Goal: Entertainment & Leisure: Consume media (video, audio)

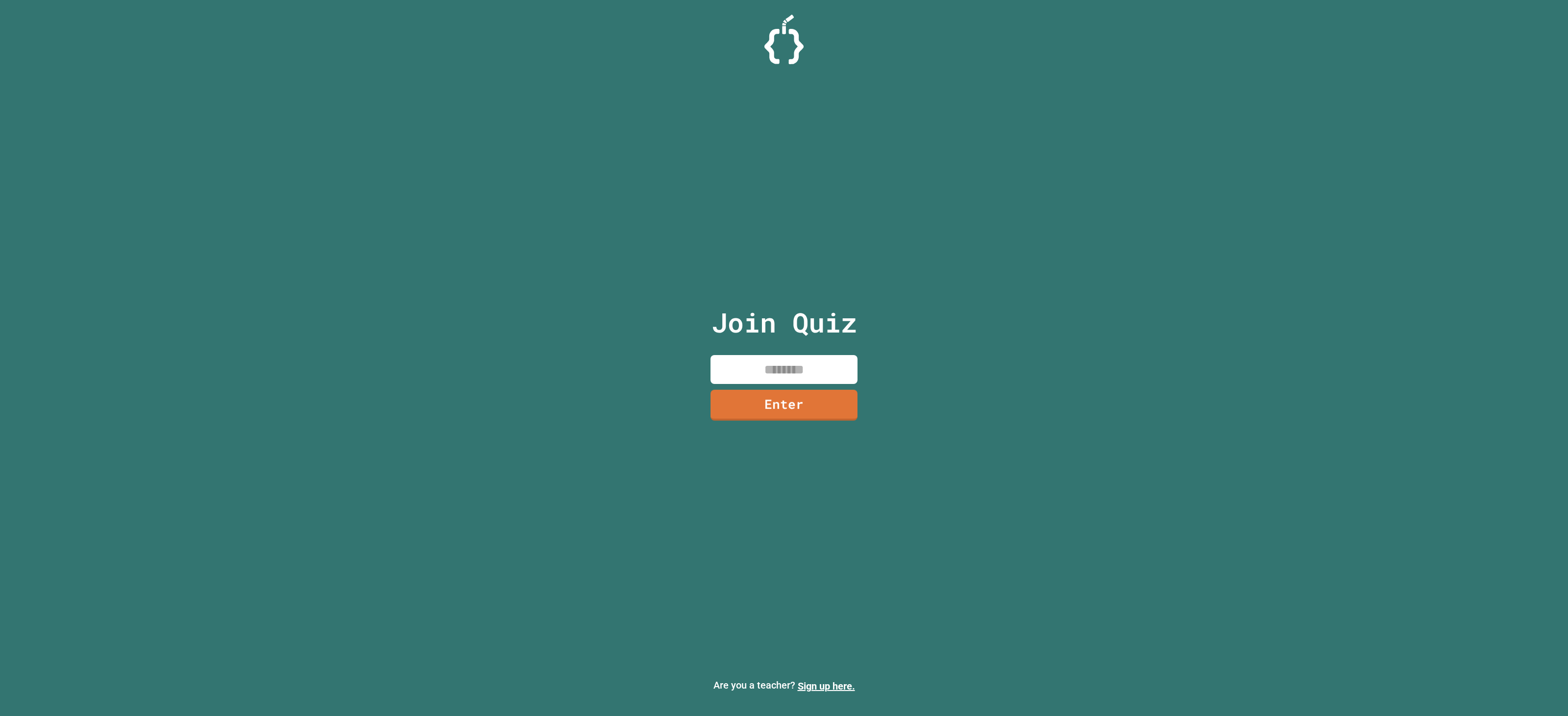
drag, startPoint x: 787, startPoint y: 350, endPoint x: 772, endPoint y: 374, distance: 28.3
click at [786, 352] on div "Join Quiz Enter" at bounding box center [784, 358] width 165 height 668
click at [780, 356] on input at bounding box center [784, 370] width 147 height 29
click at [779, 366] on input at bounding box center [784, 370] width 147 height 29
type input "********"
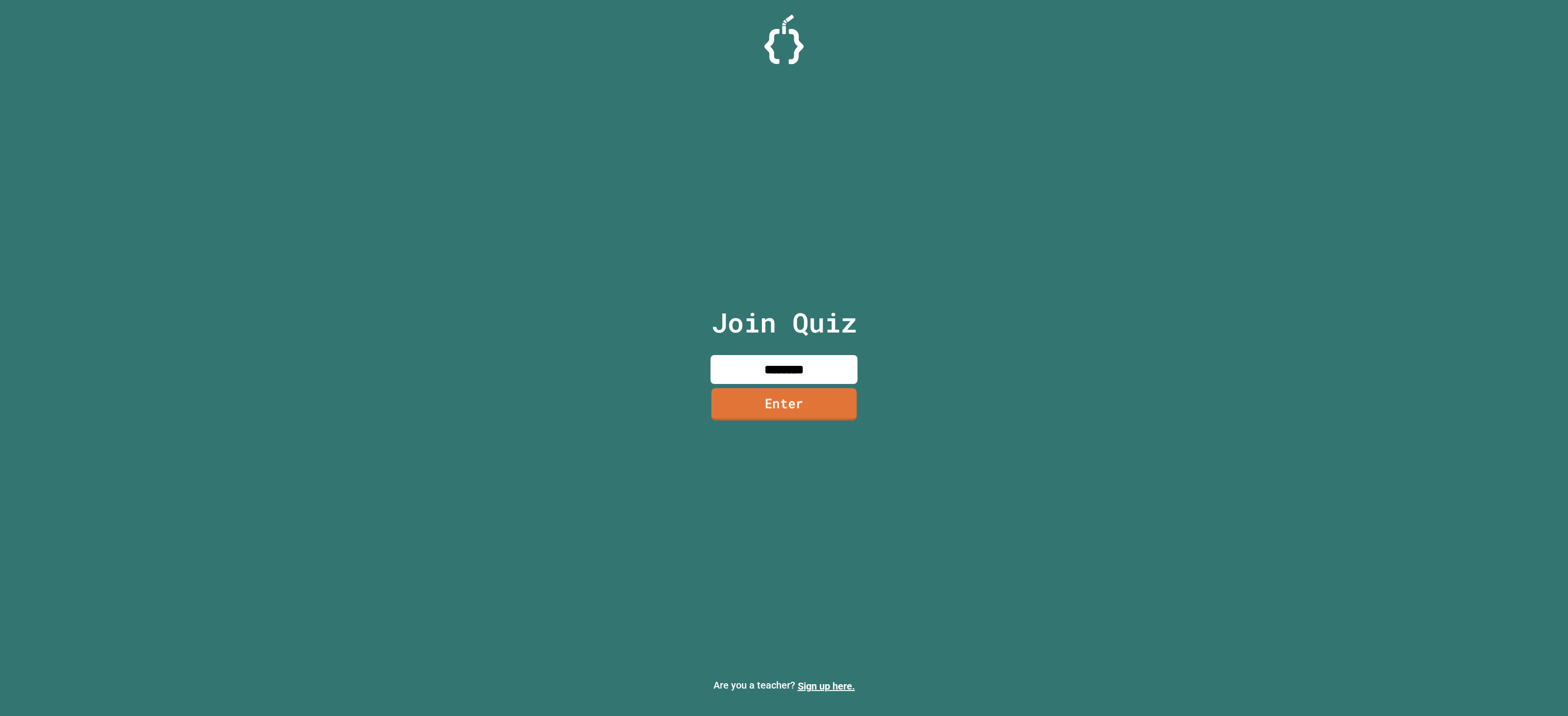
drag, startPoint x: 794, startPoint y: 380, endPoint x: 799, endPoint y: 389, distance: 10.3
click at [794, 380] on input "********" at bounding box center [784, 370] width 147 height 29
click at [805, 408] on link "Enter" at bounding box center [784, 405] width 148 height 32
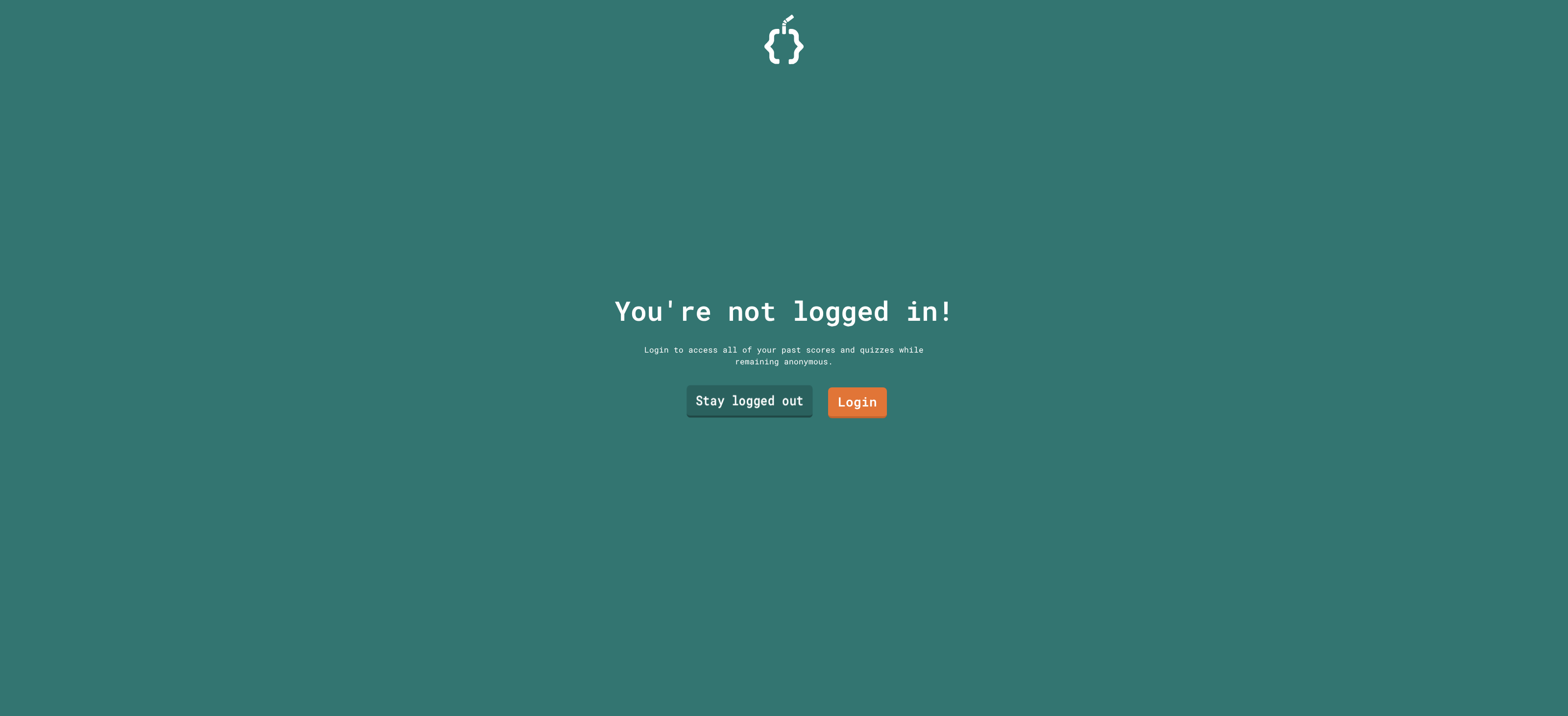
click at [729, 388] on link "Stay logged out" at bounding box center [749, 401] width 126 height 32
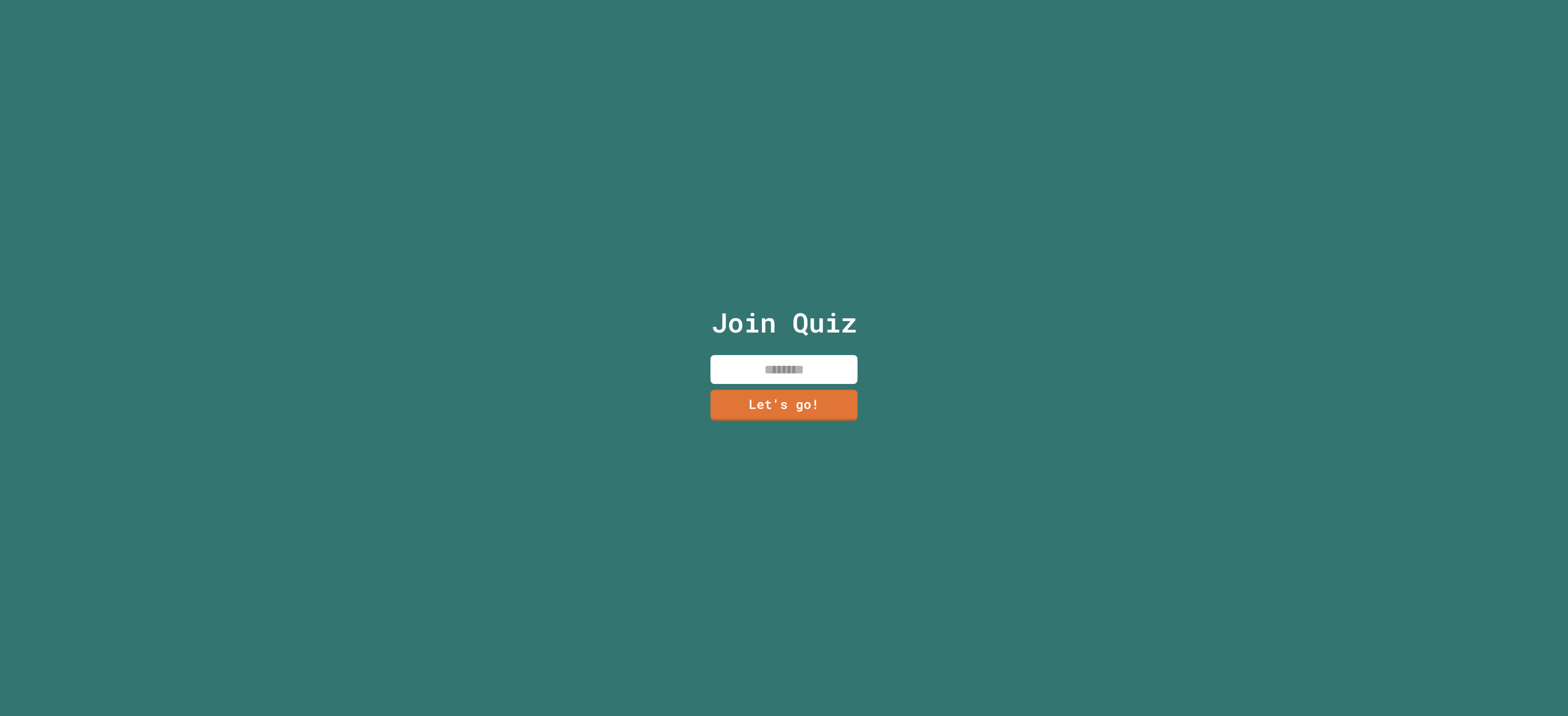
click at [787, 355] on input at bounding box center [784, 370] width 147 height 29
type input "******"
click at [749, 393] on link "Let's go!" at bounding box center [784, 405] width 147 height 30
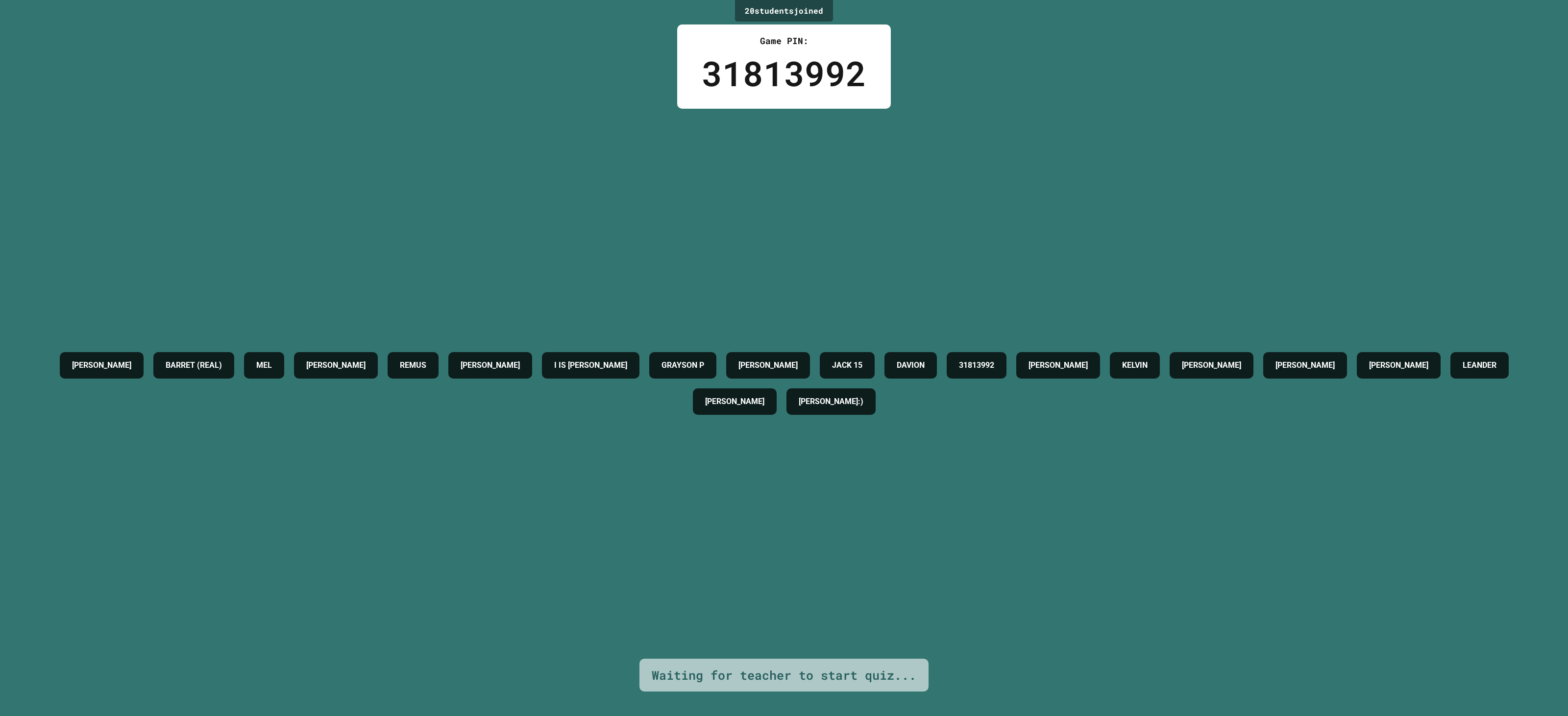
drag, startPoint x: 1010, startPoint y: 4, endPoint x: 740, endPoint y: 190, distance: 327.9
click at [730, 190] on div "[PERSON_NAME] (REAL) [PERSON_NAME] [PERSON_NAME] IS [PERSON_NAME] P [PERSON_NAM…" at bounding box center [784, 384] width 1519 height 550
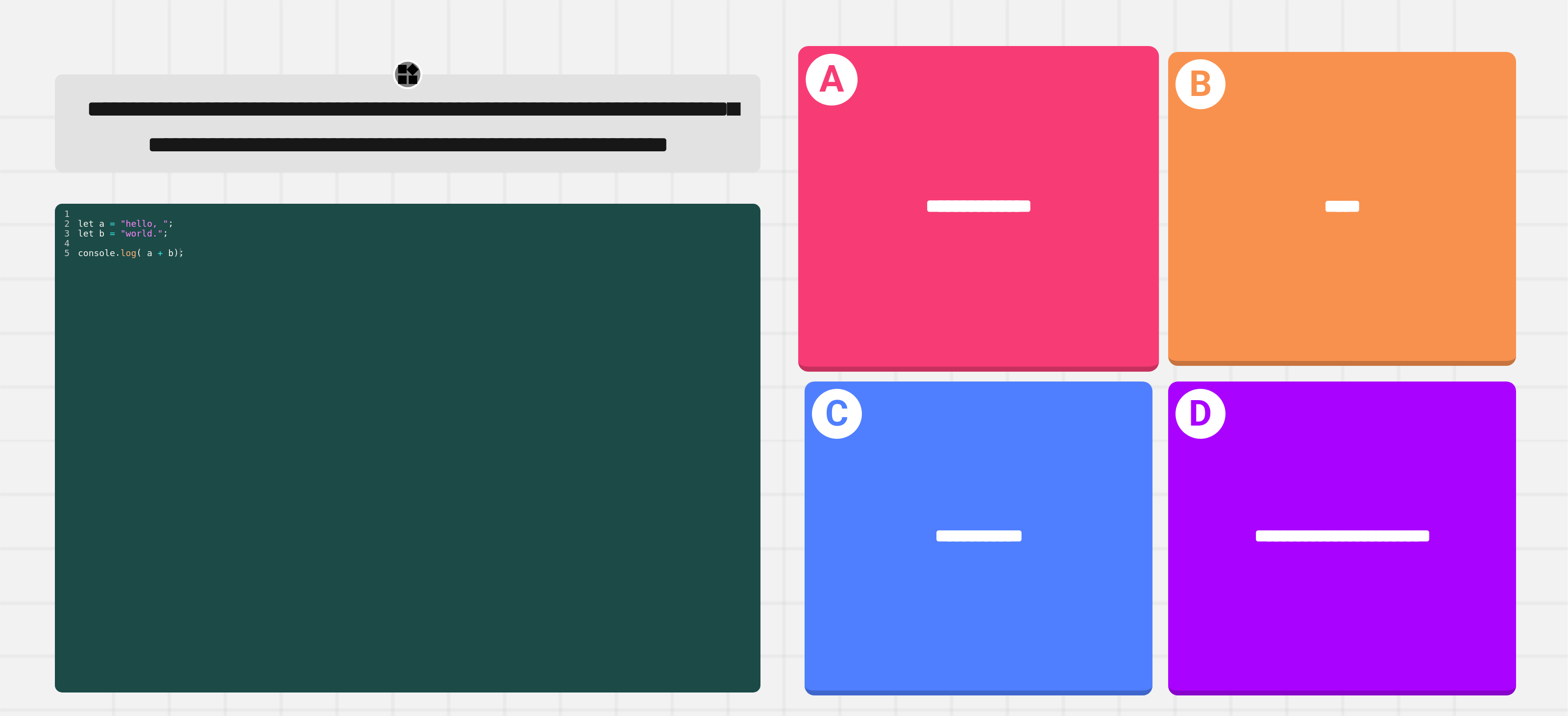
drag, startPoint x: 982, startPoint y: 255, endPoint x: 993, endPoint y: 258, distance: 11.4
click at [993, 258] on div "**********" at bounding box center [978, 208] width 360 height 326
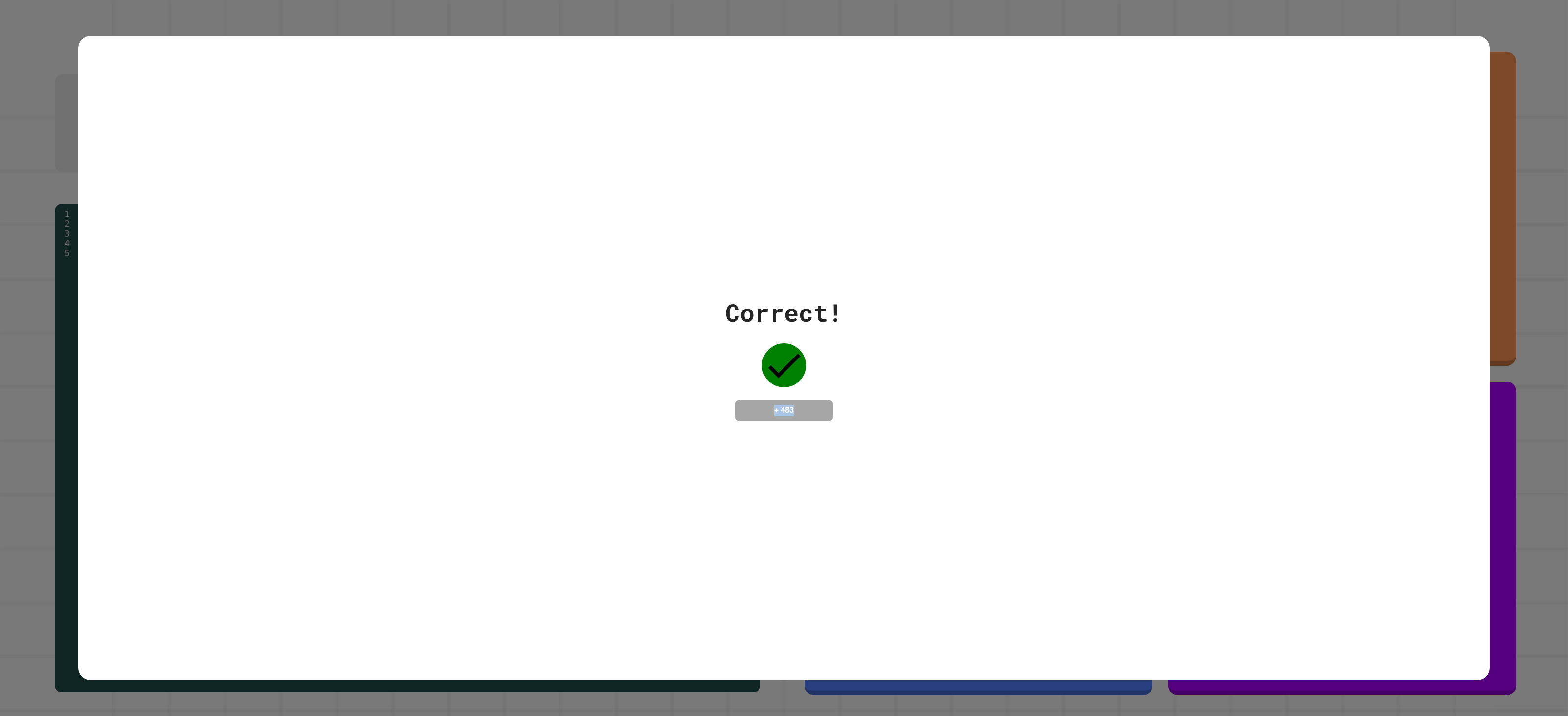
drag, startPoint x: 792, startPoint y: 414, endPoint x: 630, endPoint y: 408, distance: 162.1
click at [586, 426] on div "Correct! + 483" at bounding box center [784, 358] width 1411 height 645
click at [1345, 240] on div "Correct! + 483" at bounding box center [784, 358] width 1411 height 645
drag, startPoint x: 802, startPoint y: 385, endPoint x: 587, endPoint y: 410, distance: 216.4
click at [548, 418] on div "Correct! + 483" at bounding box center [784, 358] width 1411 height 127
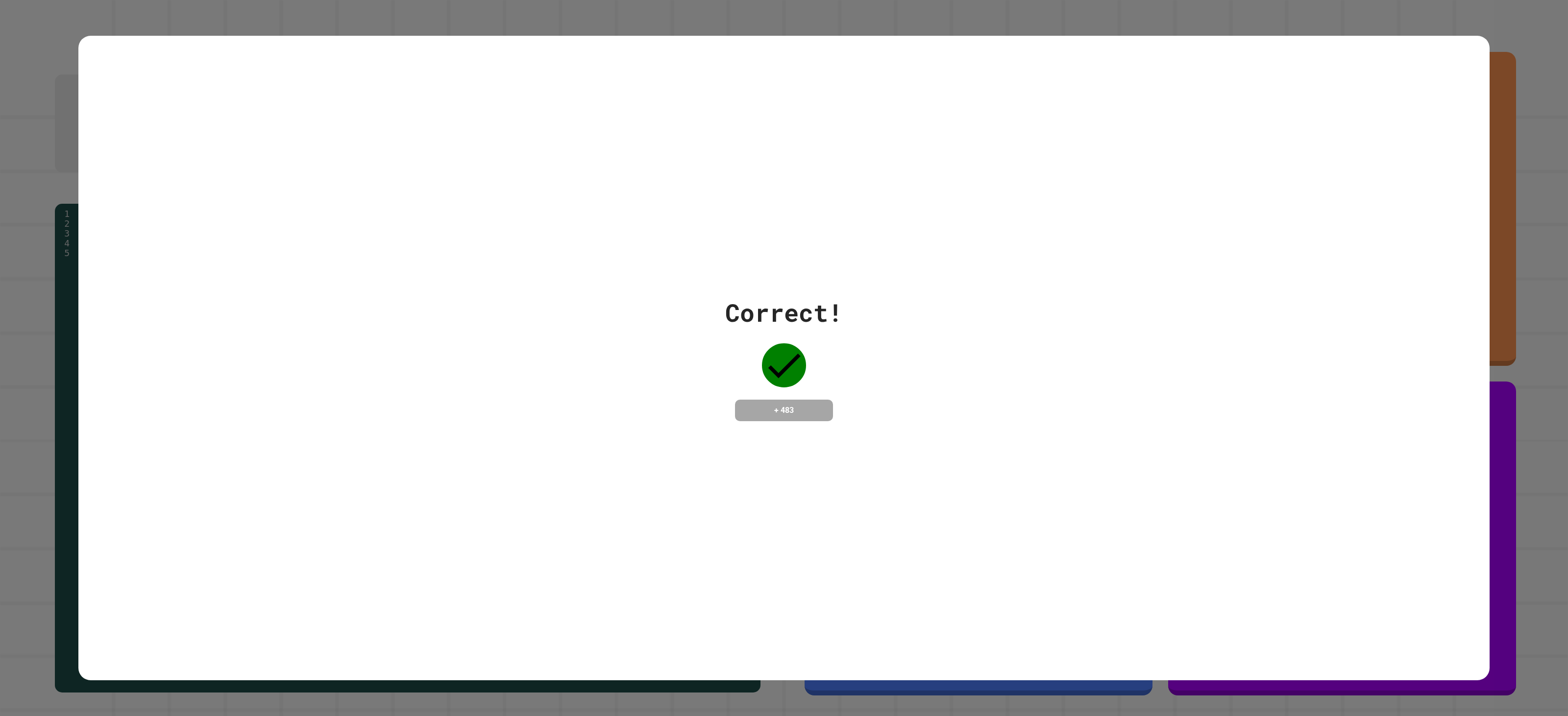
click at [924, 259] on div "Correct! + 483" at bounding box center [784, 358] width 1411 height 645
drag, startPoint x: 823, startPoint y: 390, endPoint x: 538, endPoint y: 347, distance: 288.2
click at [538, 347] on div "Correct! + 483" at bounding box center [784, 358] width 1411 height 127
drag, startPoint x: 892, startPoint y: 322, endPoint x: 882, endPoint y: 322, distance: 10.0
click at [893, 323] on div "Correct! + 483" at bounding box center [784, 358] width 1411 height 127
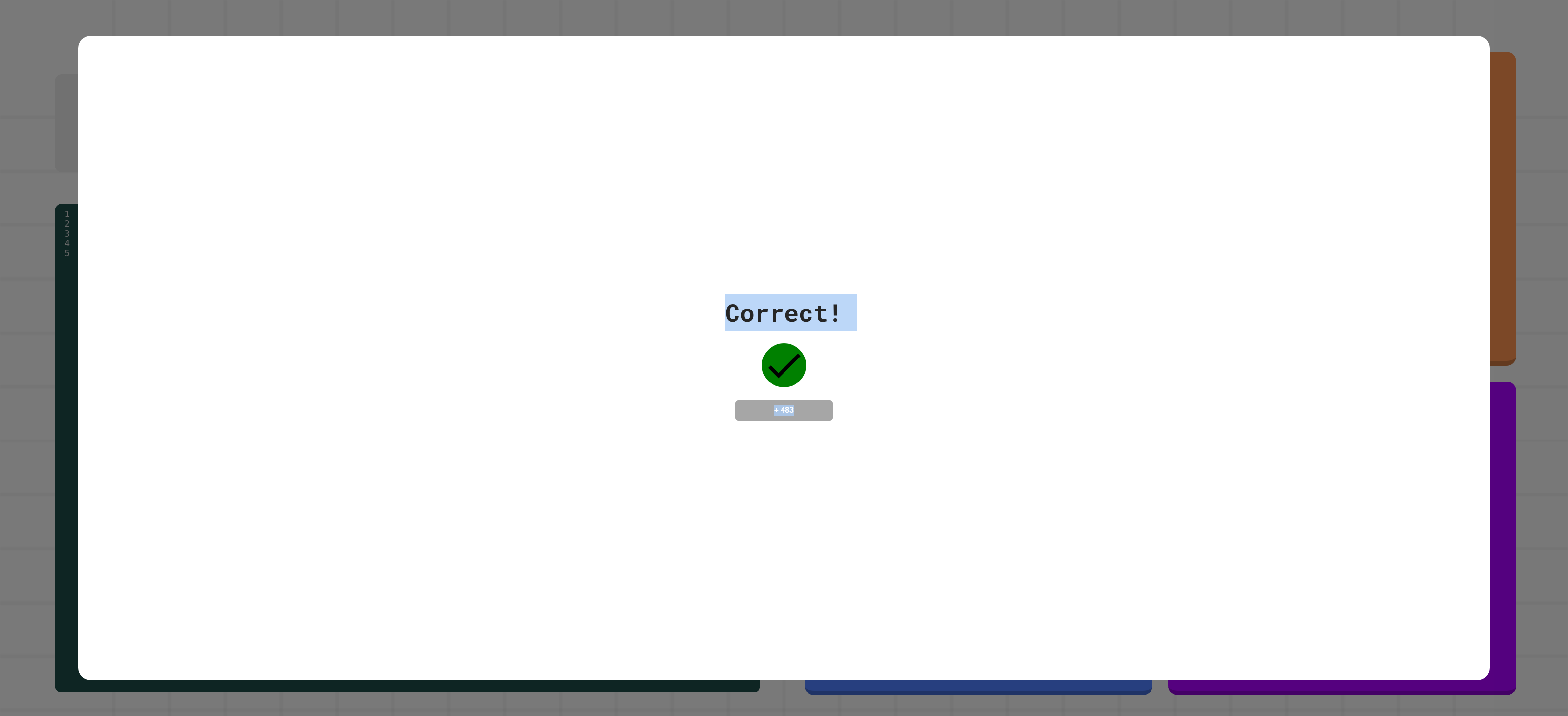
click at [907, 262] on div "Correct! + 483" at bounding box center [784, 358] width 1411 height 645
click at [1375, 205] on div "Correct! + 483" at bounding box center [784, 358] width 1411 height 645
click at [1361, 107] on div "Correct! + 483" at bounding box center [784, 358] width 1411 height 645
drag, startPoint x: 876, startPoint y: 291, endPoint x: 883, endPoint y: 355, distance: 64.4
click at [646, 476] on div "Correct! + 483" at bounding box center [784, 358] width 1411 height 645
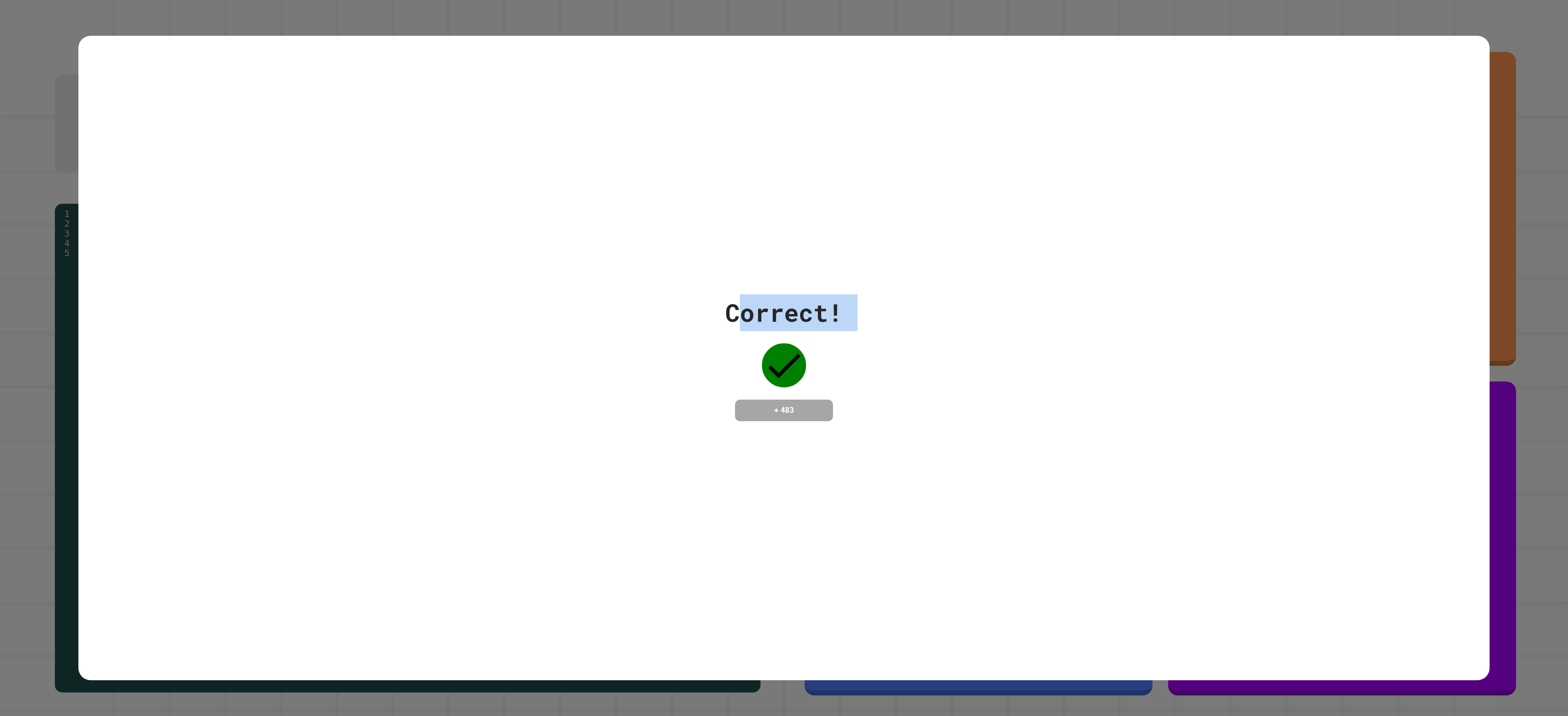
drag, startPoint x: 733, startPoint y: 304, endPoint x: 795, endPoint y: 353, distance: 79.0
click at [795, 359] on div "Correct! + 483" at bounding box center [784, 358] width 118 height 127
drag, startPoint x: 712, startPoint y: 197, endPoint x: 681, endPoint y: 305, distance: 112.4
click at [712, 200] on div "Correct! + 483" at bounding box center [784, 358] width 1411 height 645
drag, startPoint x: 721, startPoint y: 296, endPoint x: 820, endPoint y: 421, distance: 159.5
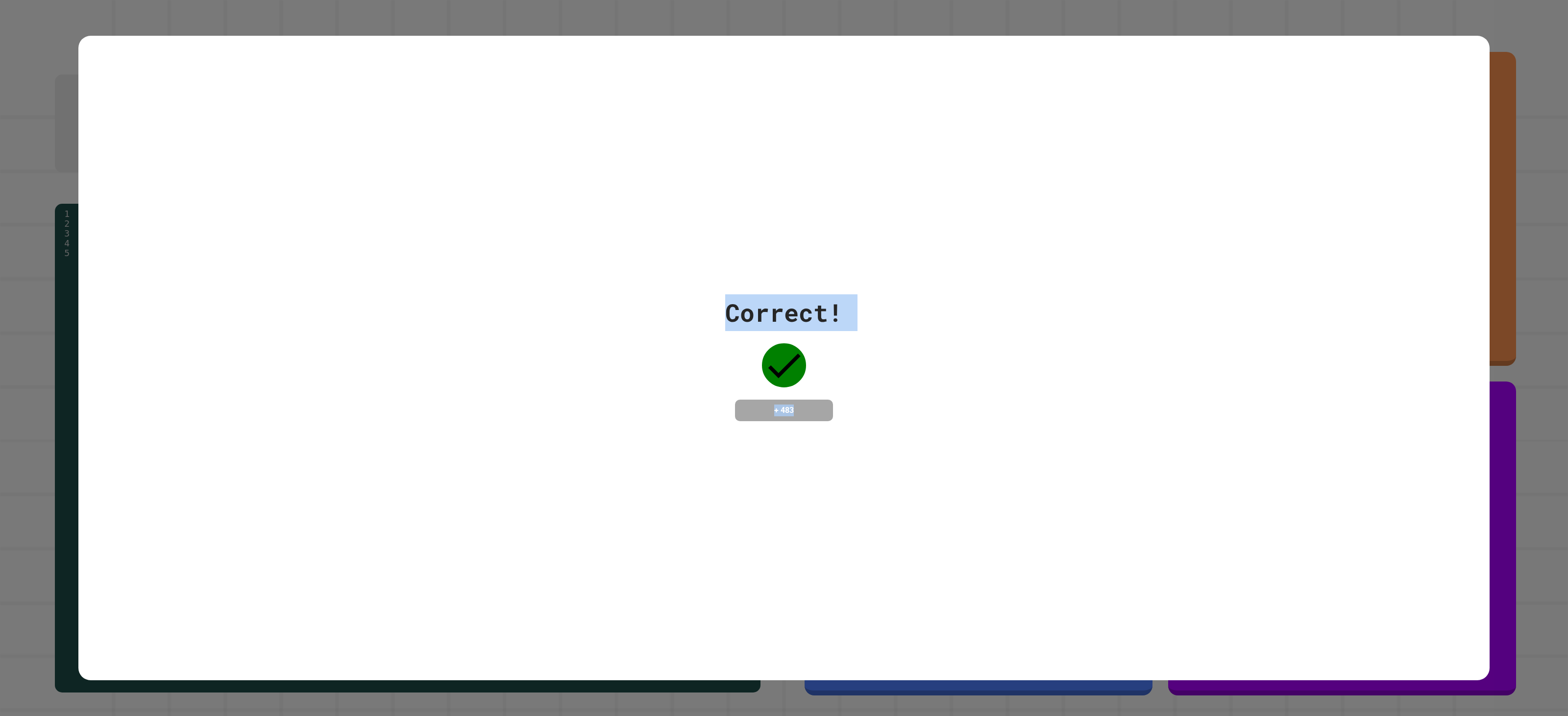
click at [820, 421] on div "Correct! + 483" at bounding box center [784, 358] width 1411 height 645
click at [1098, 310] on div "Correct! + 483" at bounding box center [784, 358] width 1411 height 127
drag, startPoint x: 718, startPoint y: 300, endPoint x: 1260, endPoint y: 524, distance: 586.5
click at [1279, 515] on div "Correct! + 483" at bounding box center [784, 358] width 1411 height 645
click at [1062, 498] on div "Correct! + 483" at bounding box center [784, 358] width 1411 height 645
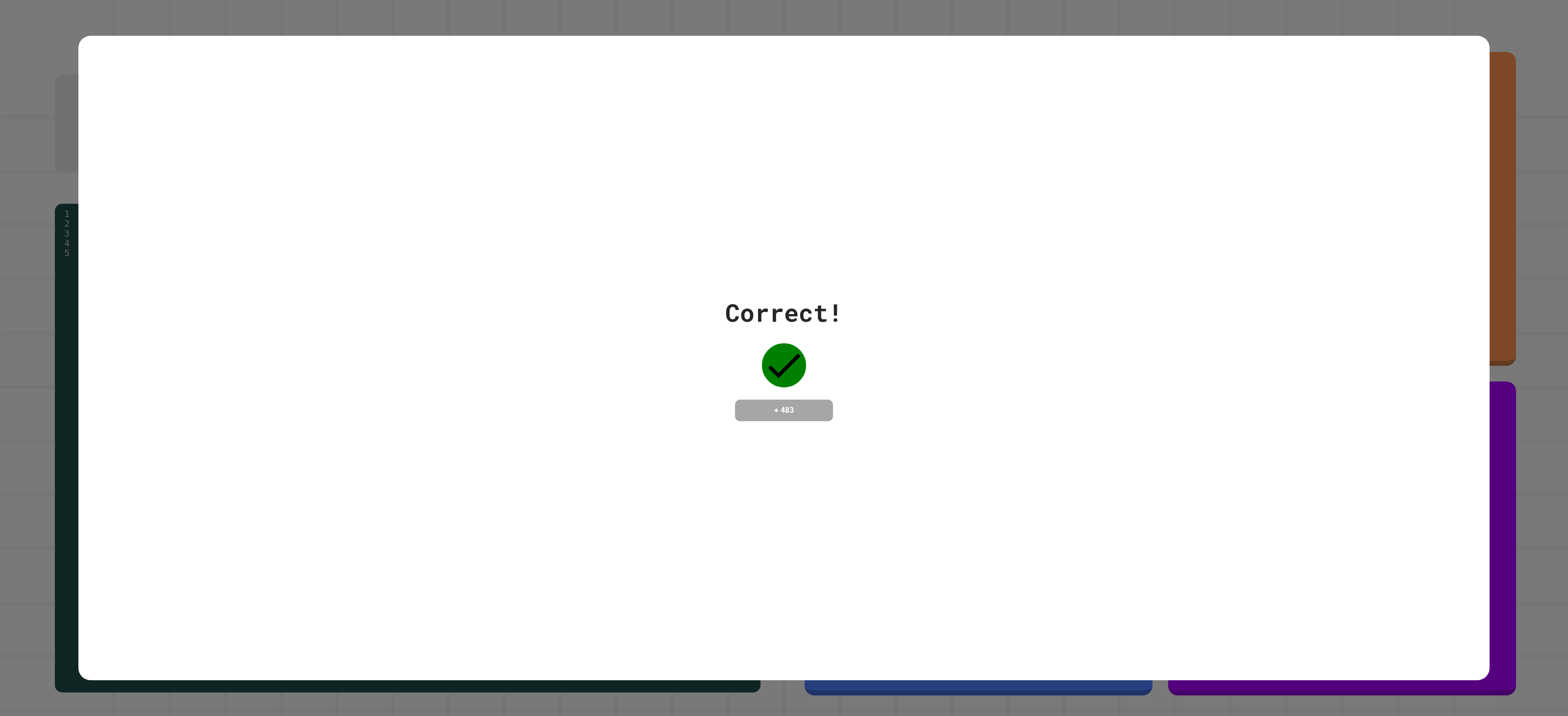
drag, startPoint x: 162, startPoint y: 0, endPoint x: 432, endPoint y: 231, distance: 355.3
click at [432, 231] on div "Correct! + 483" at bounding box center [784, 358] width 1411 height 645
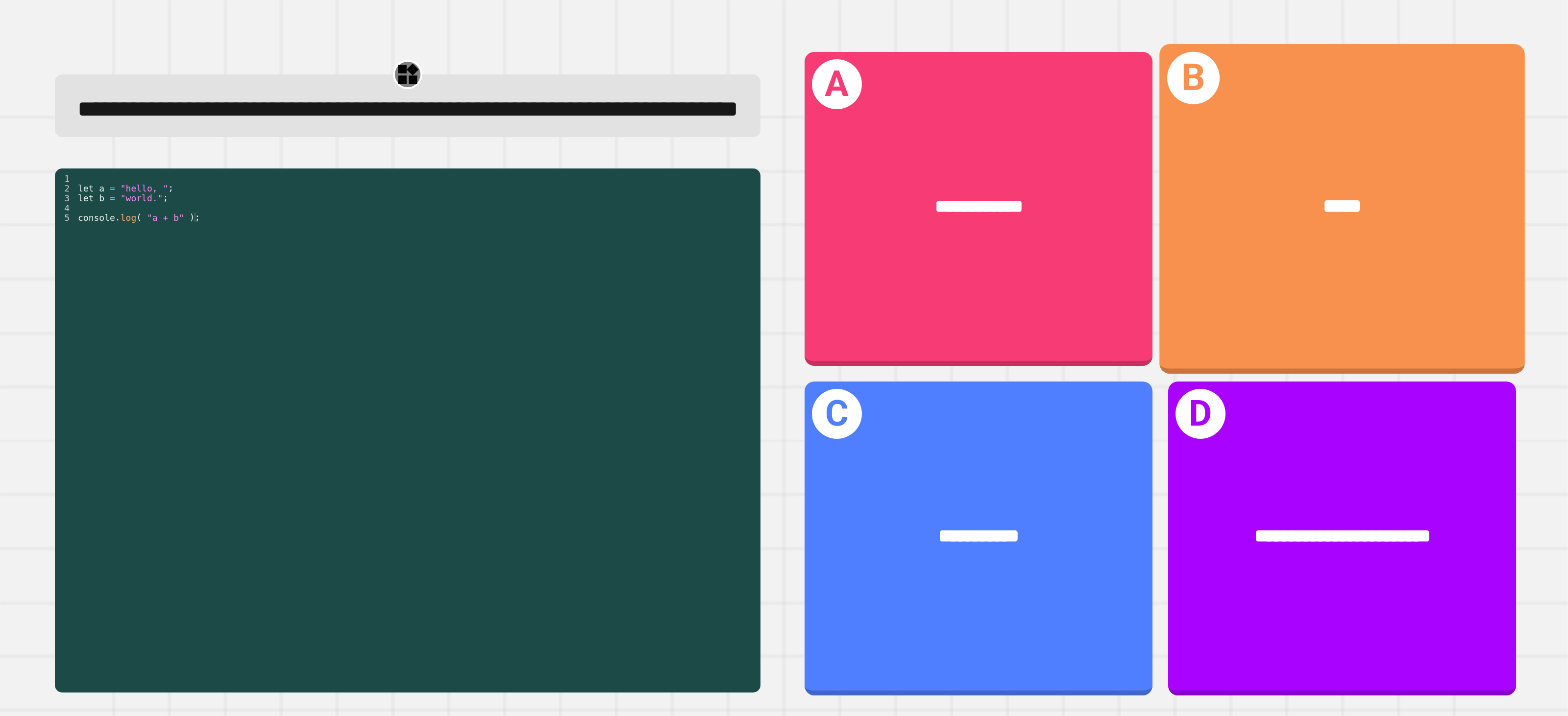
click at [1252, 191] on div "*****" at bounding box center [1342, 206] width 286 height 30
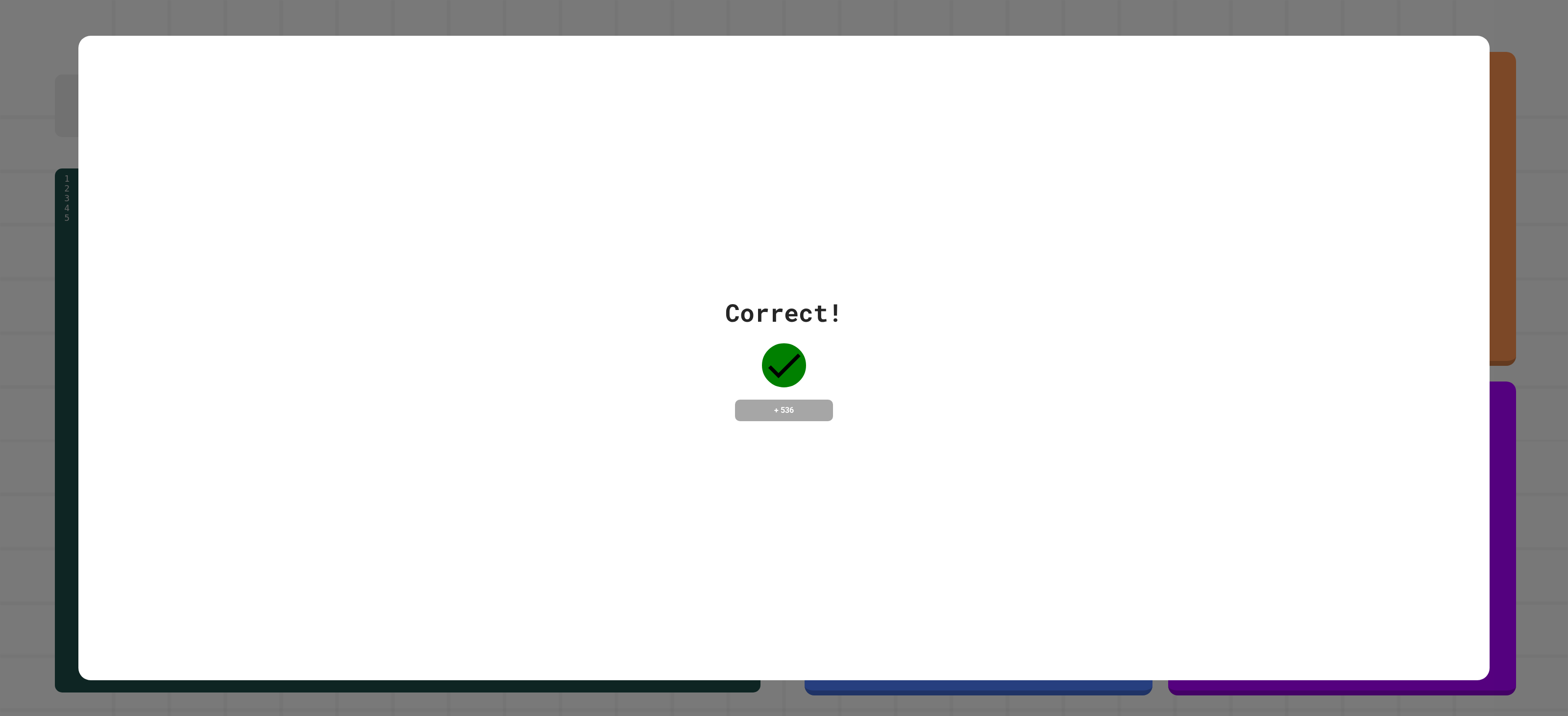
drag, startPoint x: 745, startPoint y: 374, endPoint x: 852, endPoint y: 341, distance: 112.0
click at [743, 379] on div "Correct! + 536" at bounding box center [784, 358] width 1411 height 645
drag, startPoint x: 695, startPoint y: 269, endPoint x: 995, endPoint y: 415, distance: 333.6
click at [1007, 421] on div "Correct! + 536" at bounding box center [784, 358] width 1411 height 645
click at [423, 113] on div "Correct! + 536" at bounding box center [784, 358] width 1411 height 645
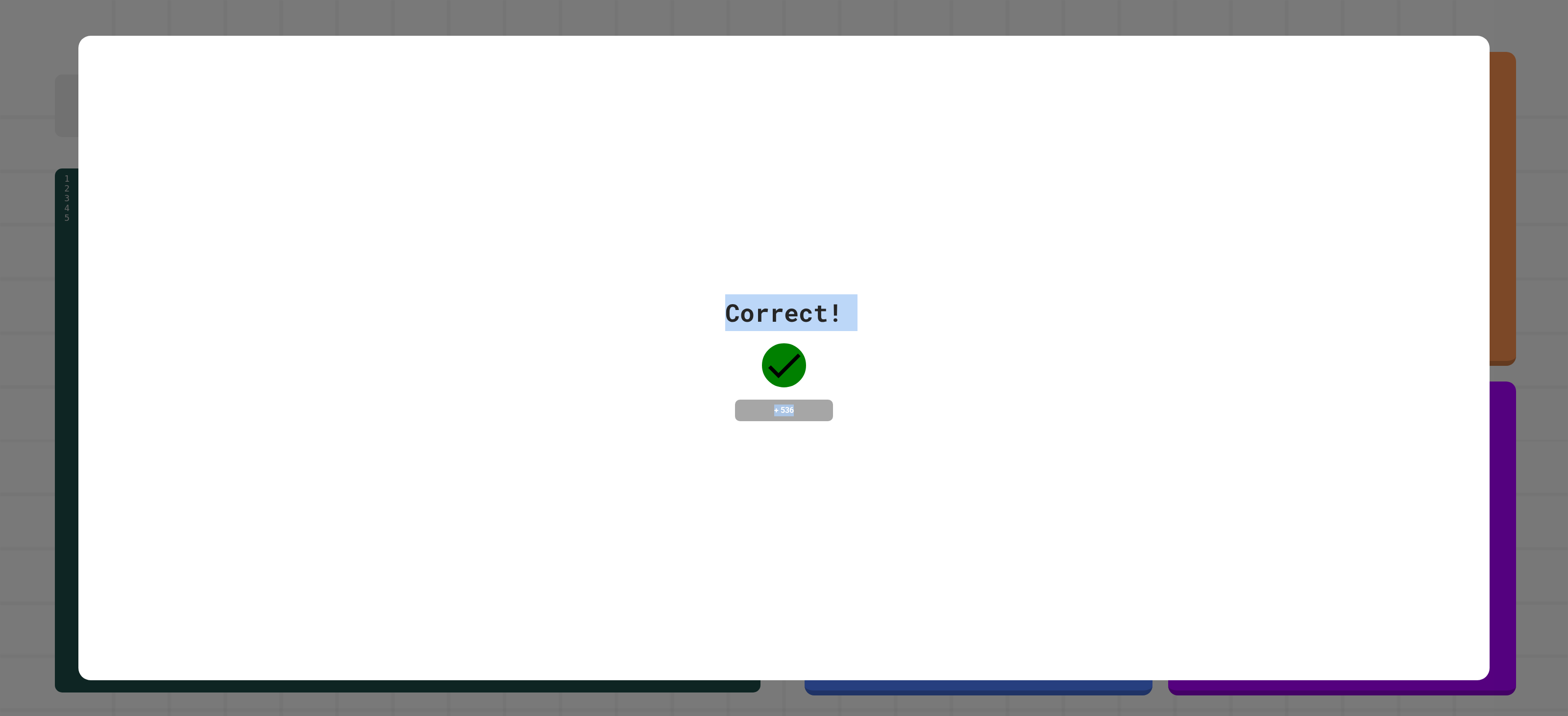
drag, startPoint x: 1026, startPoint y: 377, endPoint x: 1096, endPoint y: 383, distance: 70.3
click at [1118, 392] on div "Correct! + 536" at bounding box center [784, 358] width 1411 height 645
click at [446, 92] on div "Correct! + 536" at bounding box center [784, 358] width 1411 height 645
drag, startPoint x: 703, startPoint y: 297, endPoint x: 815, endPoint y: 329, distance: 116.5
click at [874, 374] on div "Correct! + 536" at bounding box center [784, 358] width 1411 height 127
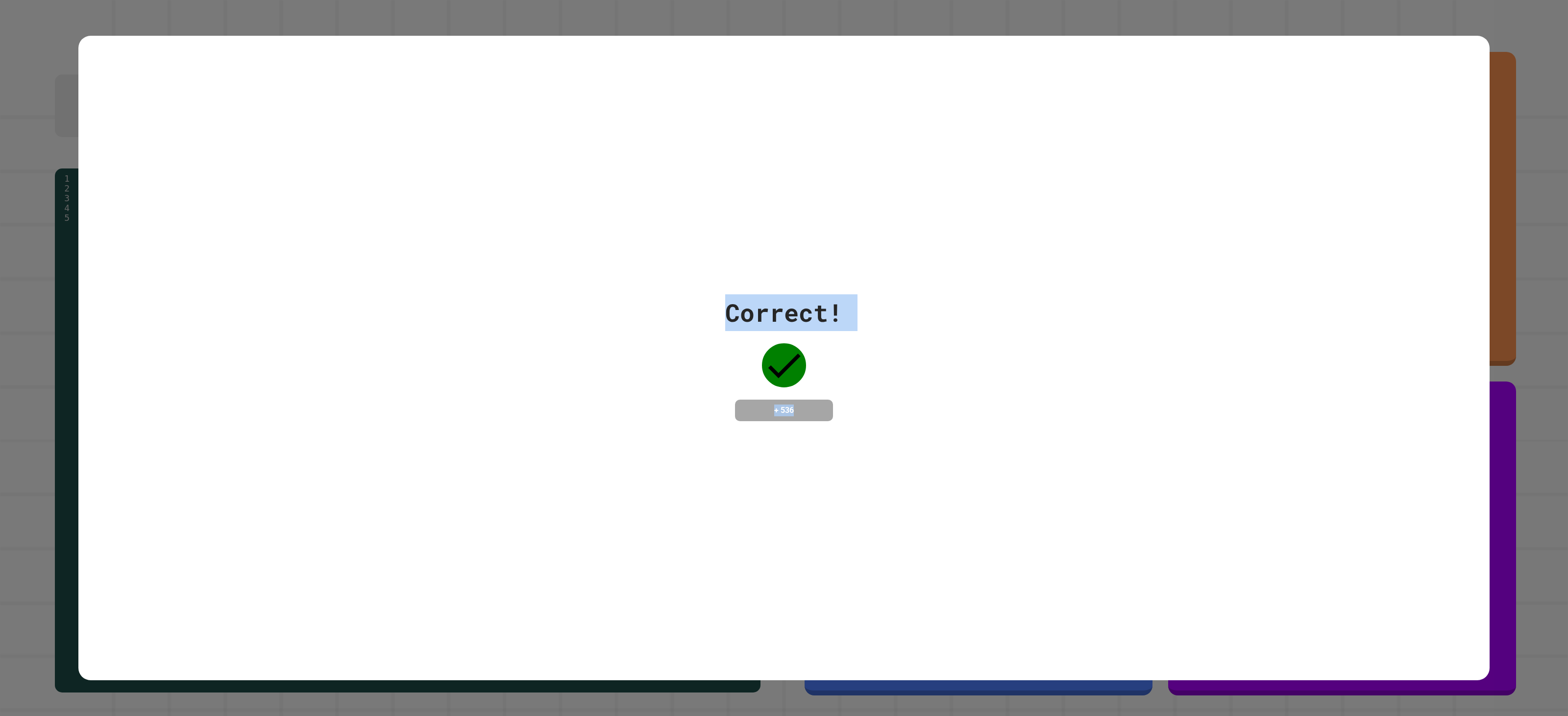
click at [339, 25] on div "Correct! + 536" at bounding box center [784, 358] width 1568 height 716
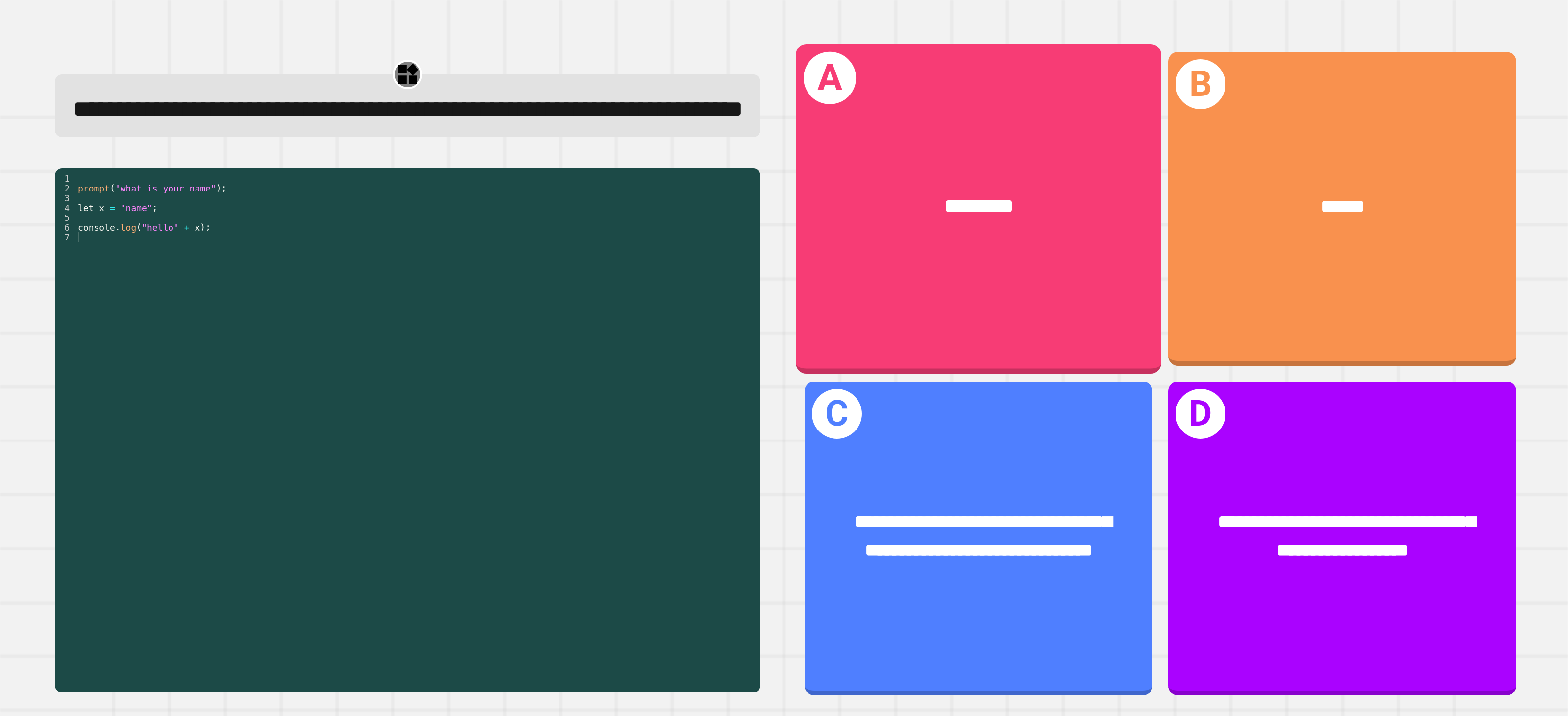
click at [877, 169] on div "*********" at bounding box center [978, 207] width 366 height 108
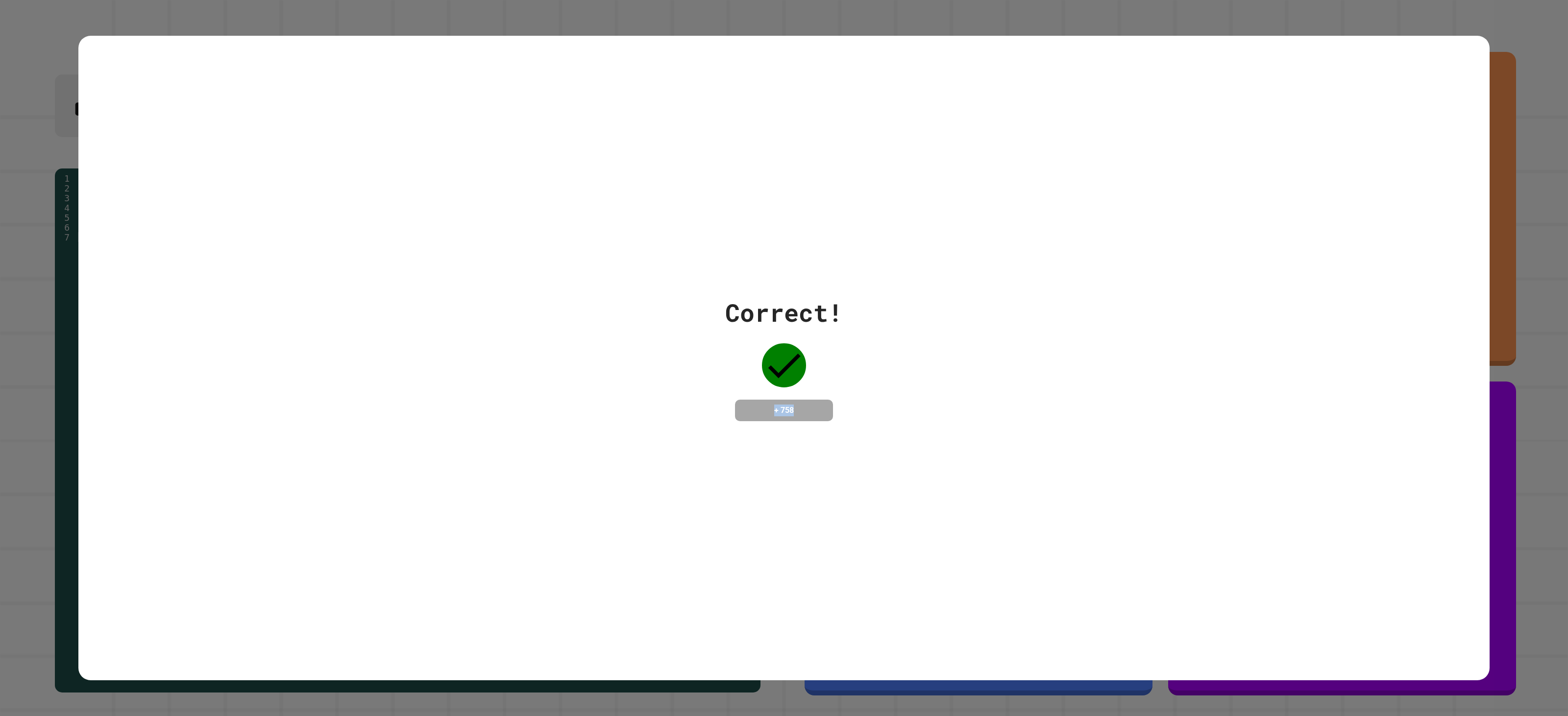
drag, startPoint x: 1059, startPoint y: 448, endPoint x: 898, endPoint y: 339, distance: 194.4
click at [863, 383] on div "Correct! + 758" at bounding box center [784, 358] width 1411 height 645
drag, startPoint x: 119, startPoint y: 415, endPoint x: 509, endPoint y: 416, distance: 390.0
click at [243, 415] on div "Correct! + 758" at bounding box center [784, 358] width 1411 height 127
click at [914, 120] on div "Correct! + 758" at bounding box center [784, 358] width 1411 height 645
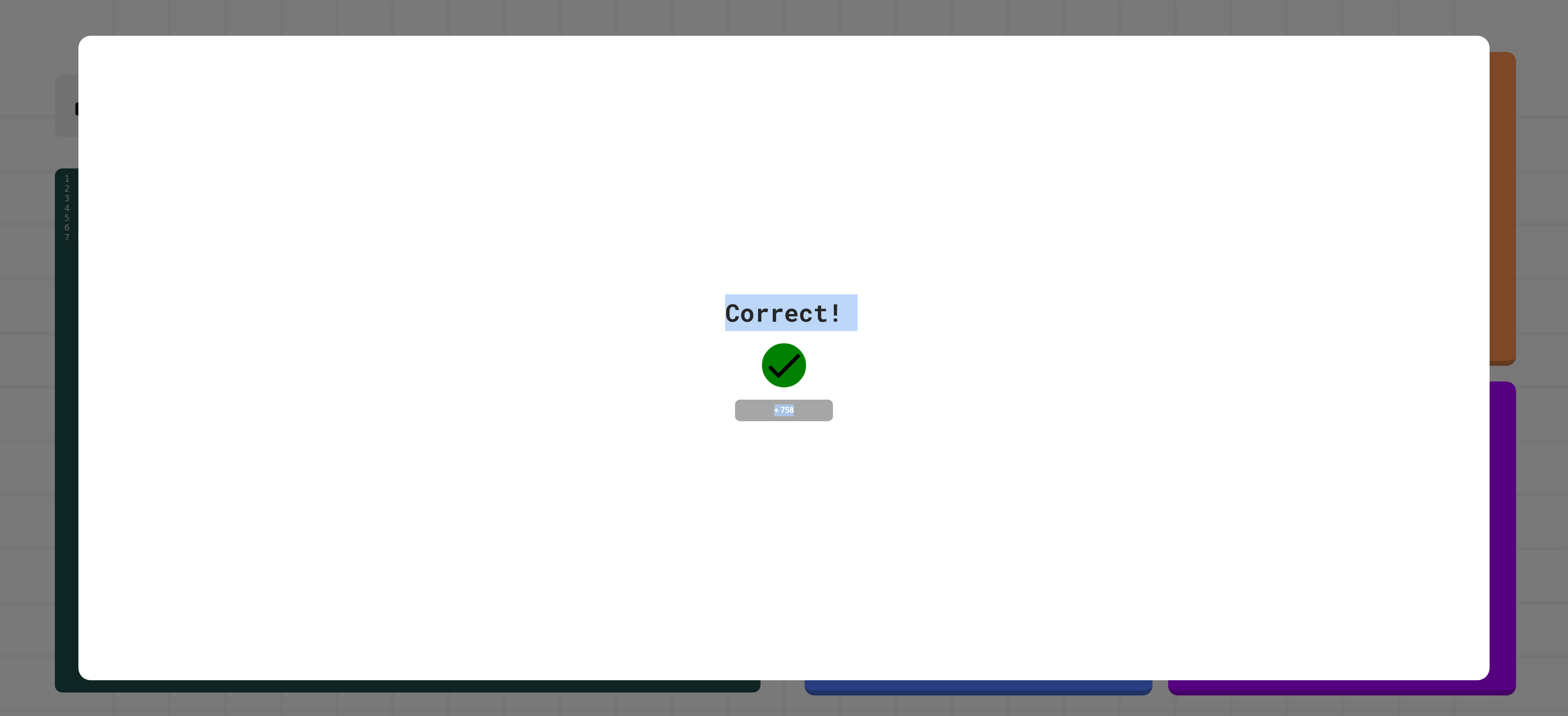
drag, startPoint x: 697, startPoint y: 259, endPoint x: 914, endPoint y: 325, distance: 226.8
click at [1001, 435] on div "Correct! + 758" at bounding box center [784, 358] width 1411 height 645
click at [640, 47] on div "Correct! + 758" at bounding box center [784, 358] width 1411 height 645
click at [631, 74] on div "Correct! + 758" at bounding box center [784, 358] width 1411 height 645
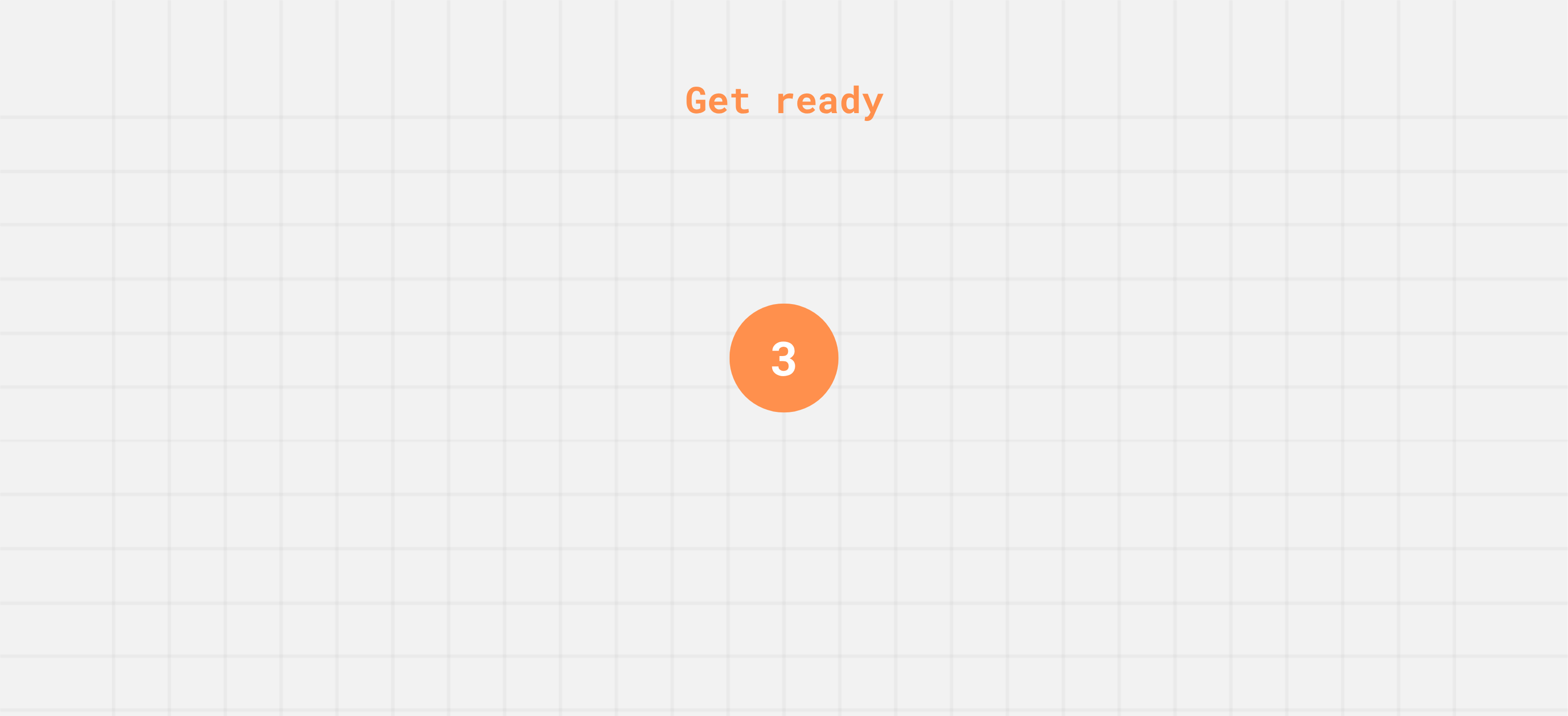
drag, startPoint x: 1214, startPoint y: 487, endPoint x: 1021, endPoint y: 280, distance: 283.0
click at [1017, 284] on div "Get ready 3" at bounding box center [784, 358] width 1568 height 716
drag, startPoint x: 586, startPoint y: 361, endPoint x: 666, endPoint y: 337, distance: 83.5
click at [577, 381] on div "Get ready 3" at bounding box center [784, 358] width 1568 height 716
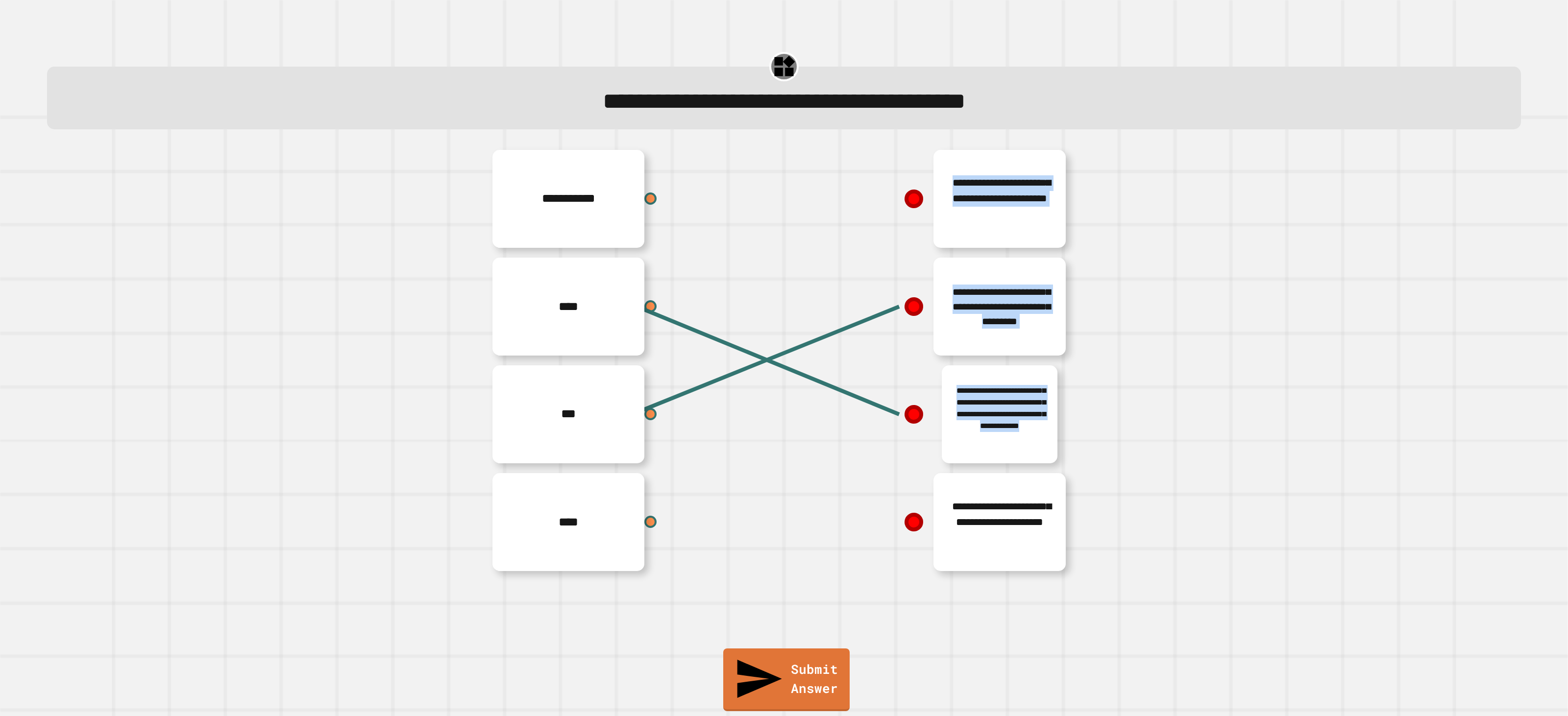
drag, startPoint x: 633, startPoint y: 537, endPoint x: 809, endPoint y: 515, distance: 177.4
click at [809, 515] on div "**********" at bounding box center [784, 360] width 588 height 431
click at [784, 520] on div "**********" at bounding box center [930, 521] width 294 height 107
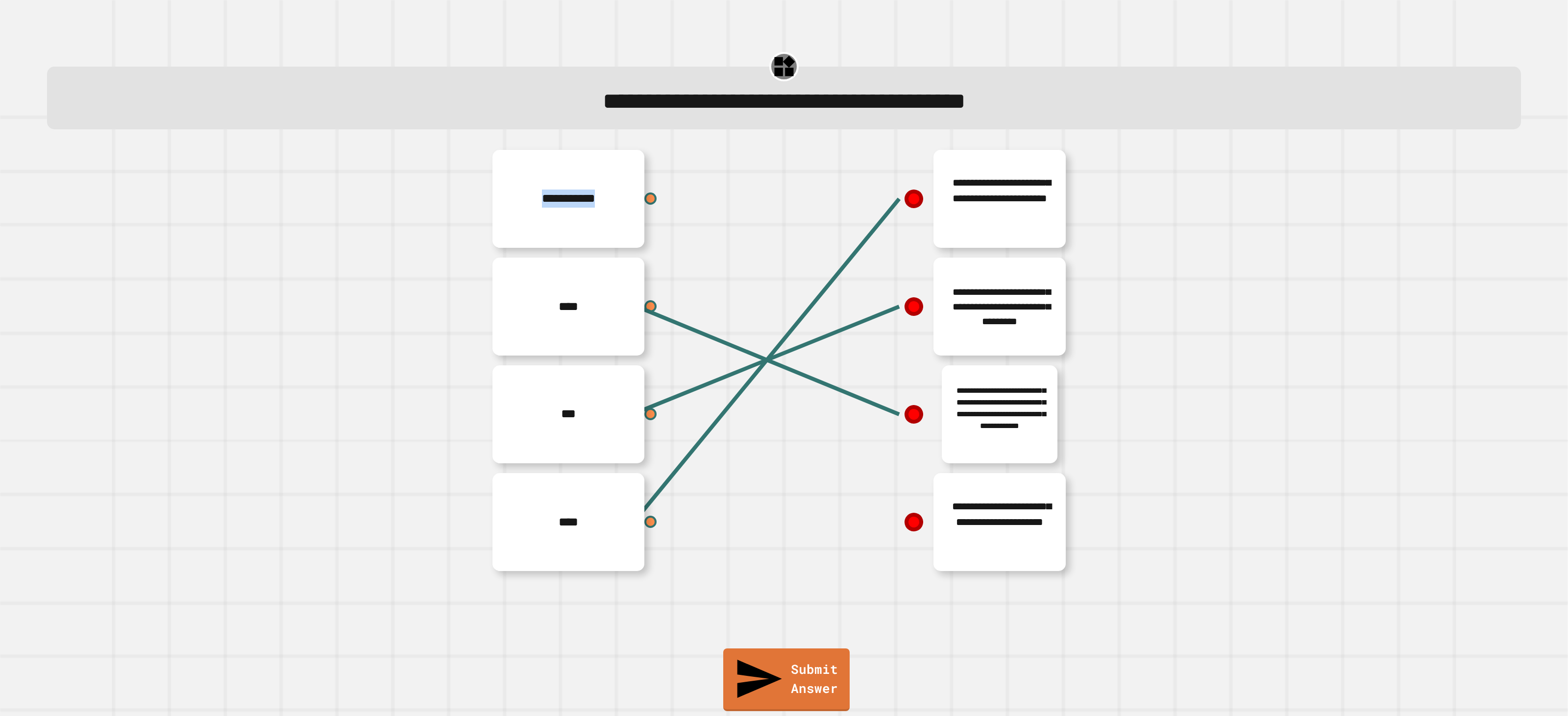
drag, startPoint x: 641, startPoint y: 204, endPoint x: 657, endPoint y: 218, distance: 21.3
click at [664, 236] on div "**********" at bounding box center [636, 198] width 294 height 107
click at [783, 702] on link "Submit Answer" at bounding box center [786, 679] width 129 height 63
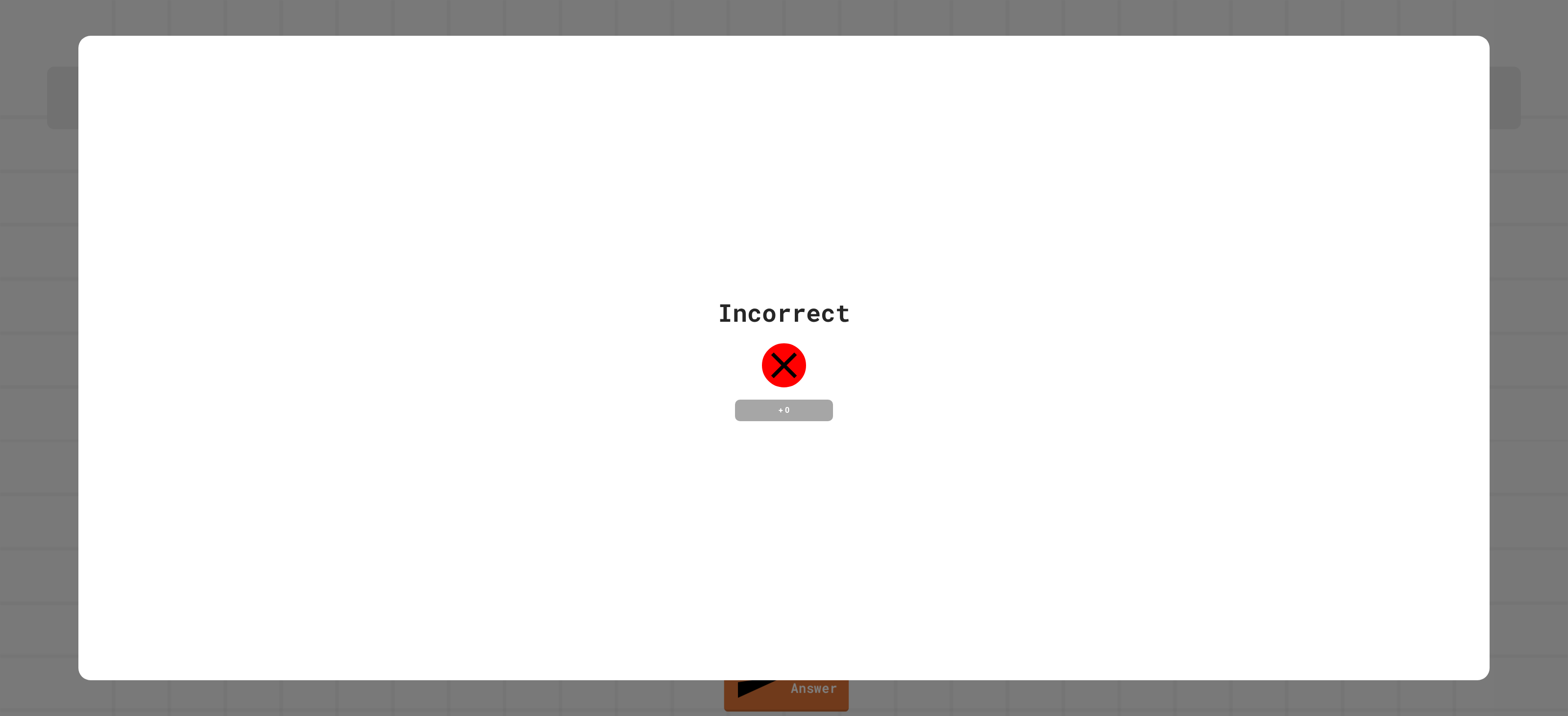
drag, startPoint x: 916, startPoint y: 271, endPoint x: 716, endPoint y: 113, distance: 254.9
drag, startPoint x: 716, startPoint y: 113, endPoint x: 459, endPoint y: 210, distance: 274.7
click at [460, 205] on div "Incorrect + 0" at bounding box center [784, 358] width 1411 height 645
drag, startPoint x: 1208, startPoint y: 459, endPoint x: 1191, endPoint y: 488, distance: 33.6
drag, startPoint x: 1191, startPoint y: 488, endPoint x: 914, endPoint y: 352, distance: 308.6
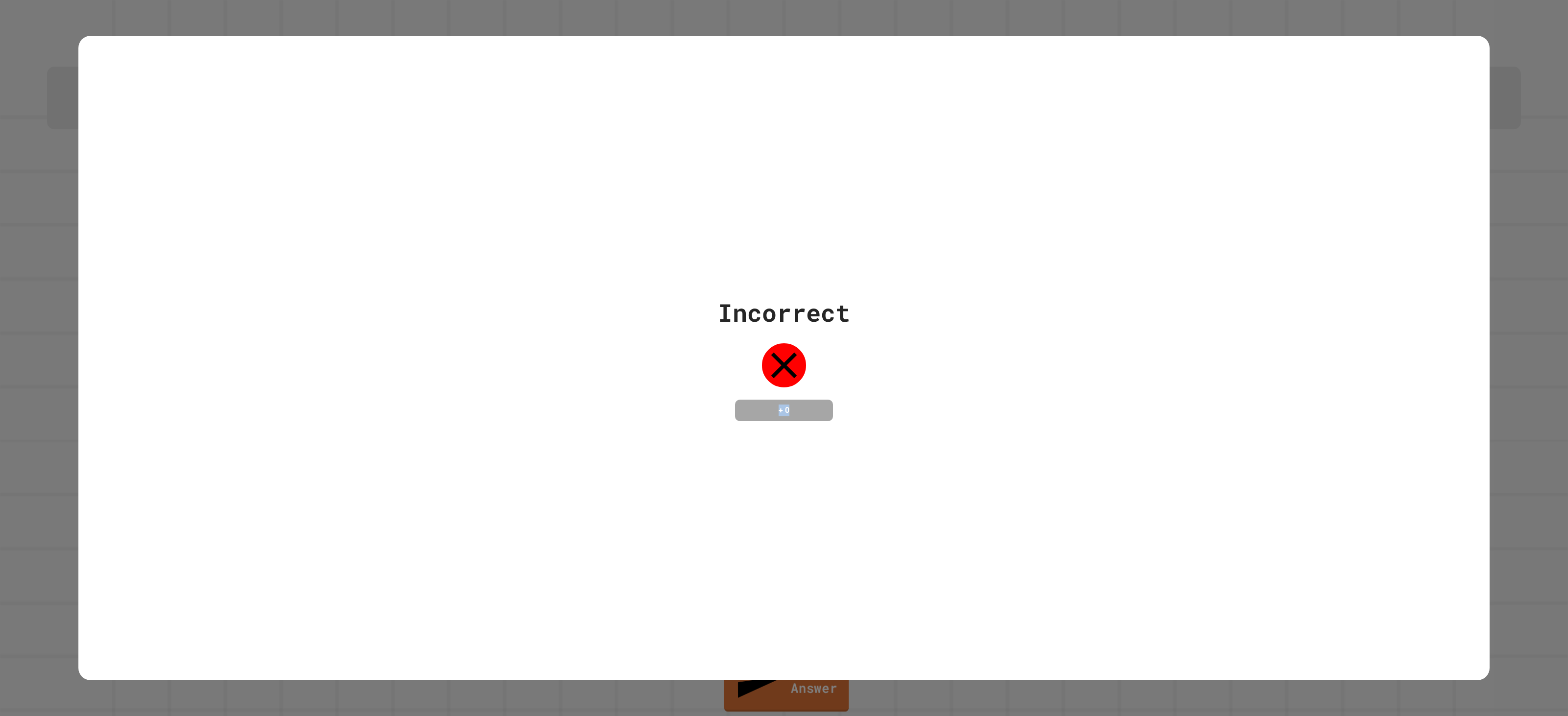
click at [919, 367] on div "Incorrect + 0" at bounding box center [784, 358] width 1411 height 127
drag, startPoint x: 768, startPoint y: 616, endPoint x: 762, endPoint y: 616, distance: 6.0
click at [767, 616] on div "Incorrect + 0" at bounding box center [784, 358] width 1411 height 645
